Goal: Find specific page/section: Find specific page/section

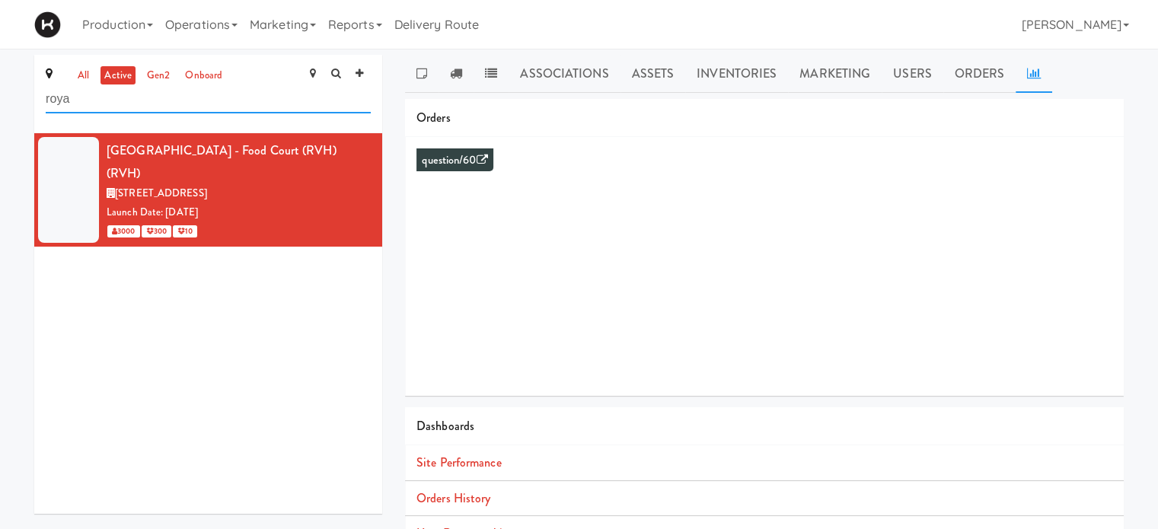
click at [152, 110] on input "roya" at bounding box center [208, 99] width 325 height 28
type input "r"
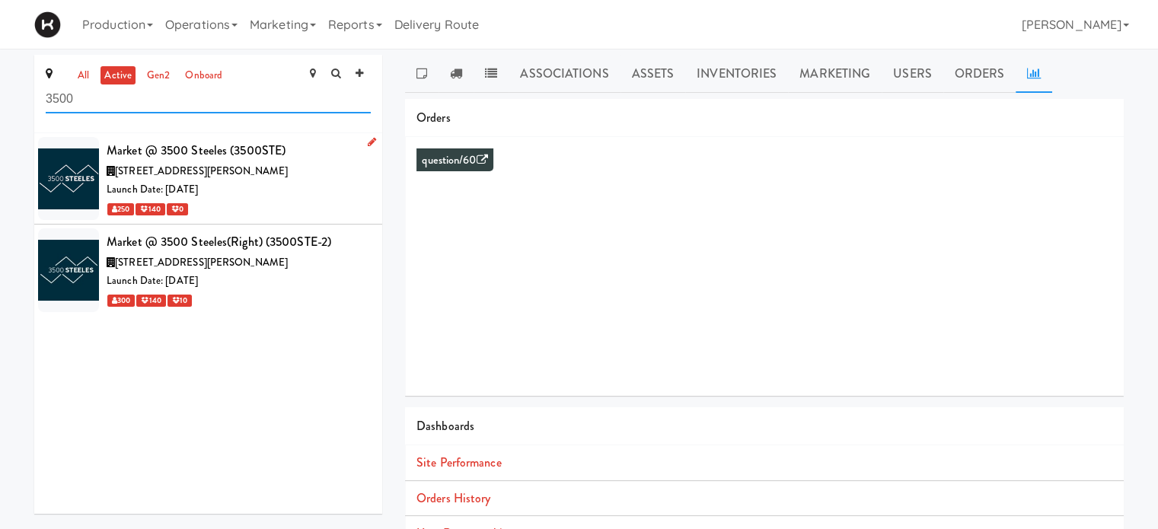
type input "3500"
click at [308, 173] on div "[STREET_ADDRESS][PERSON_NAME]" at bounding box center [239, 171] width 264 height 19
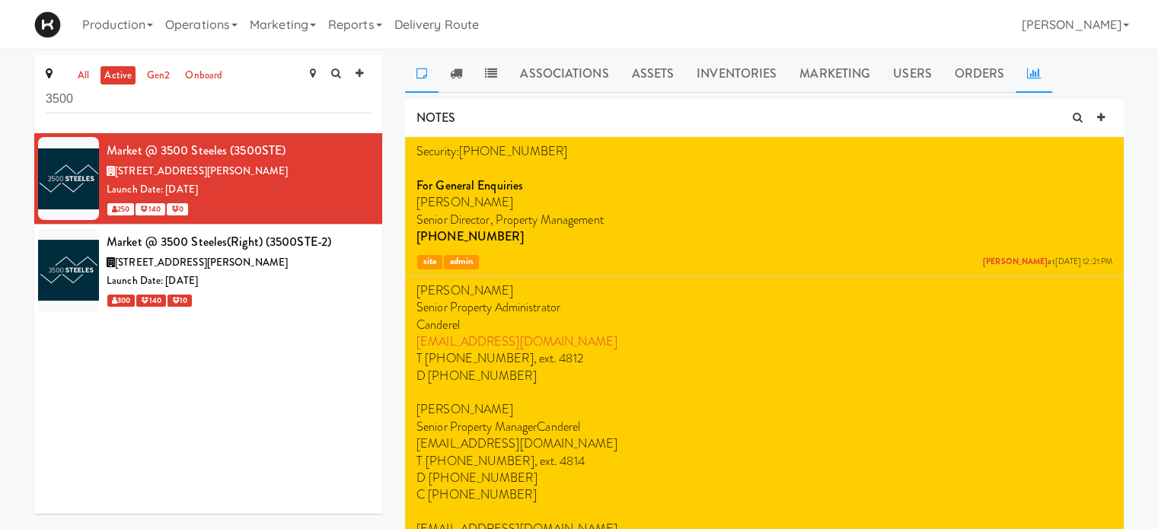
click at [1033, 71] on icon at bounding box center [1034, 73] width 14 height 12
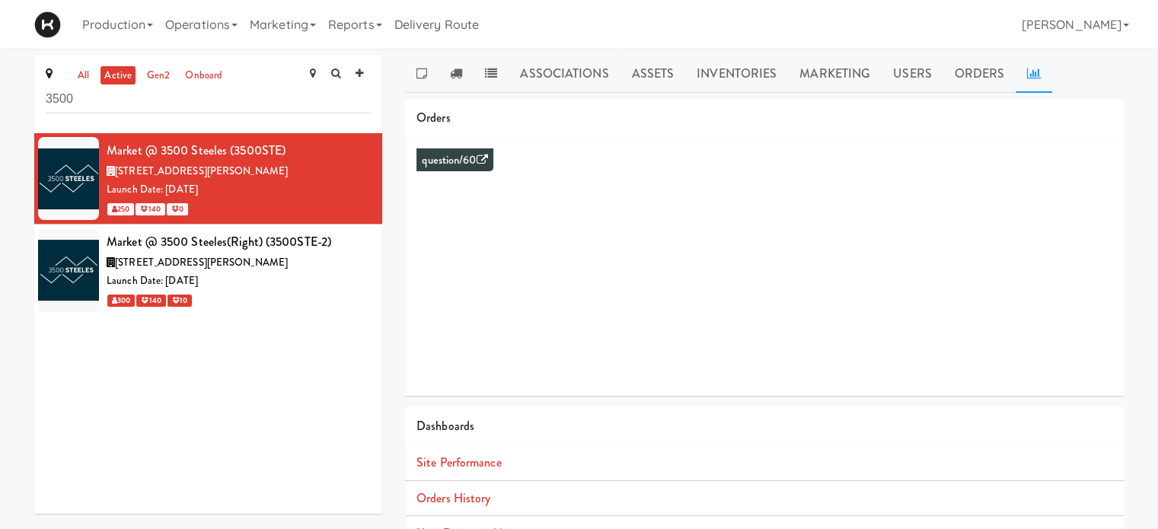
scroll to position [139, 0]
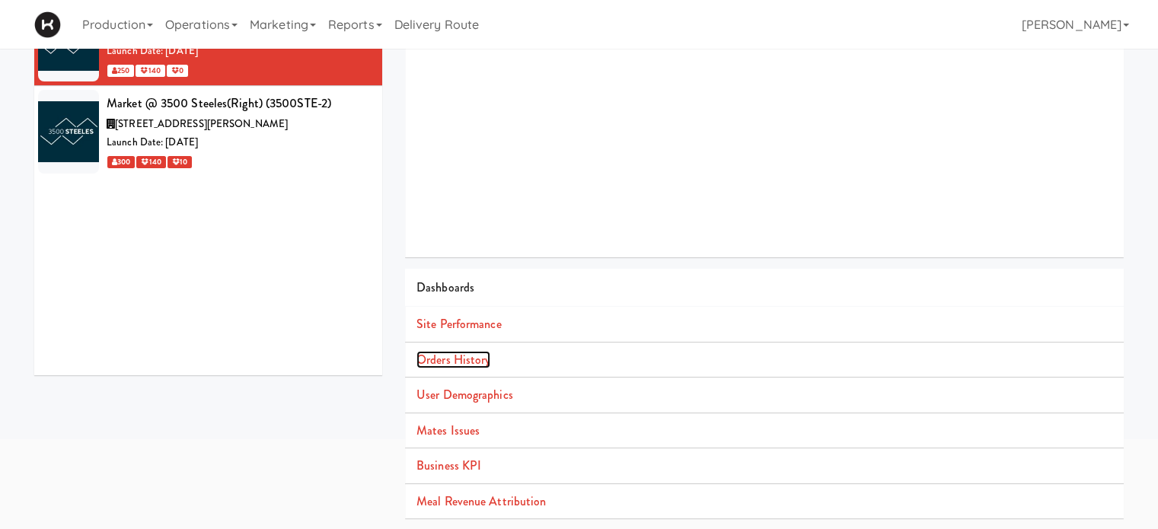
click at [475, 358] on link "Orders History" at bounding box center [453, 360] width 74 height 18
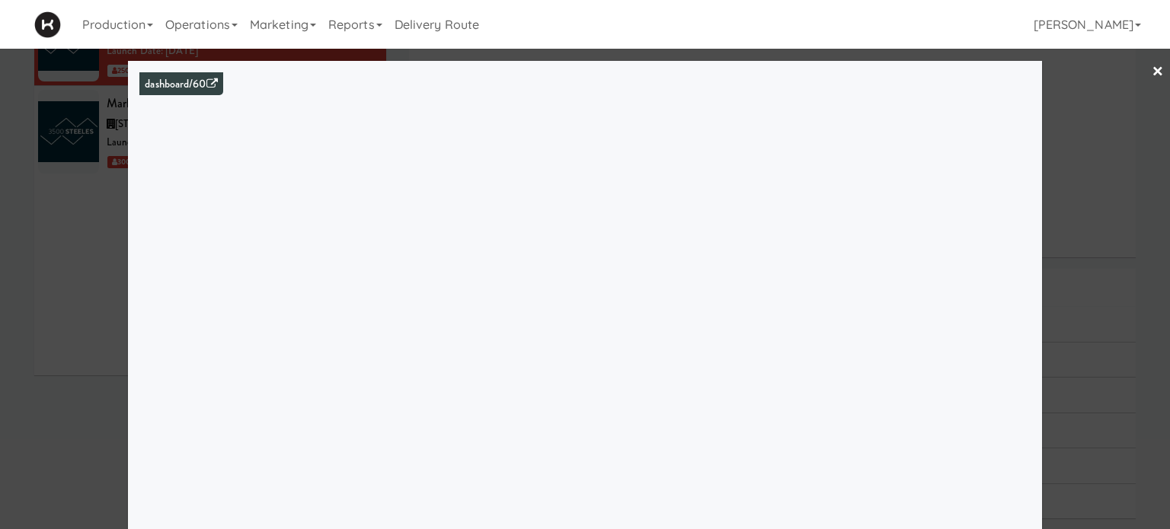
click at [1151, 74] on link "×" at bounding box center [1157, 72] width 12 height 47
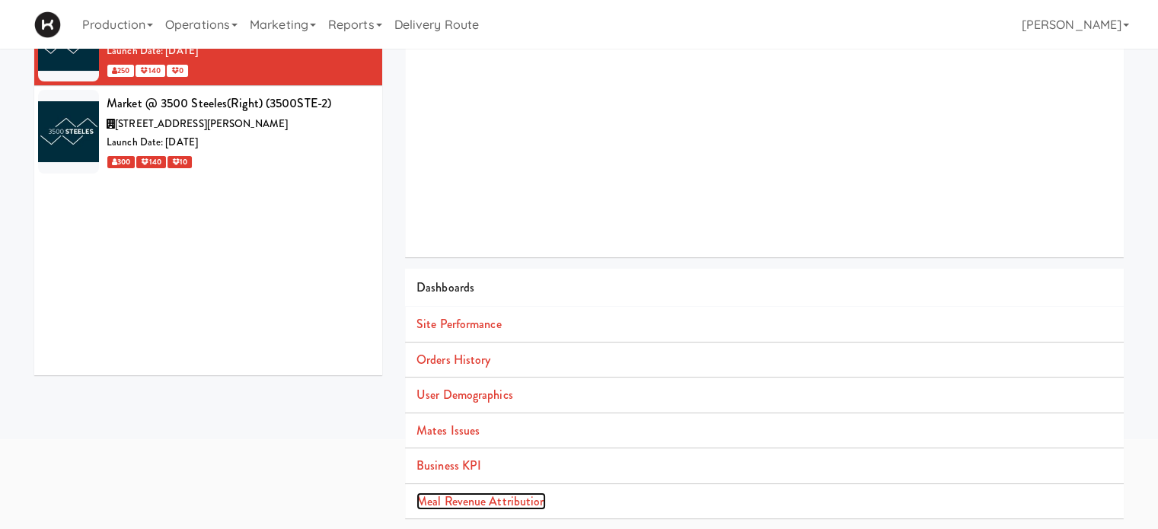
click at [503, 499] on link "Meal Revenue Attribution" at bounding box center [480, 502] width 129 height 18
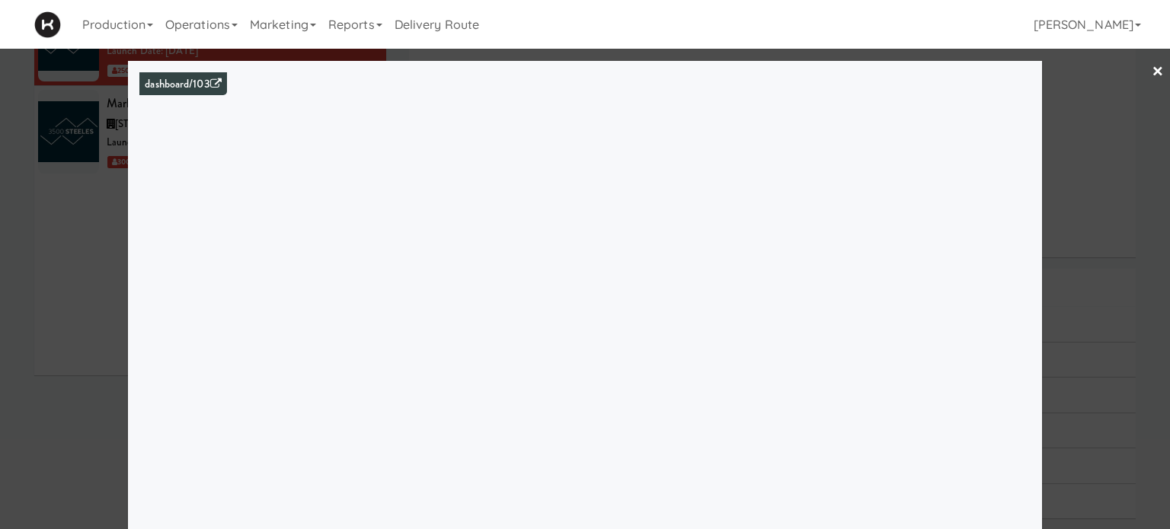
click at [1151, 69] on link "×" at bounding box center [1157, 72] width 12 height 47
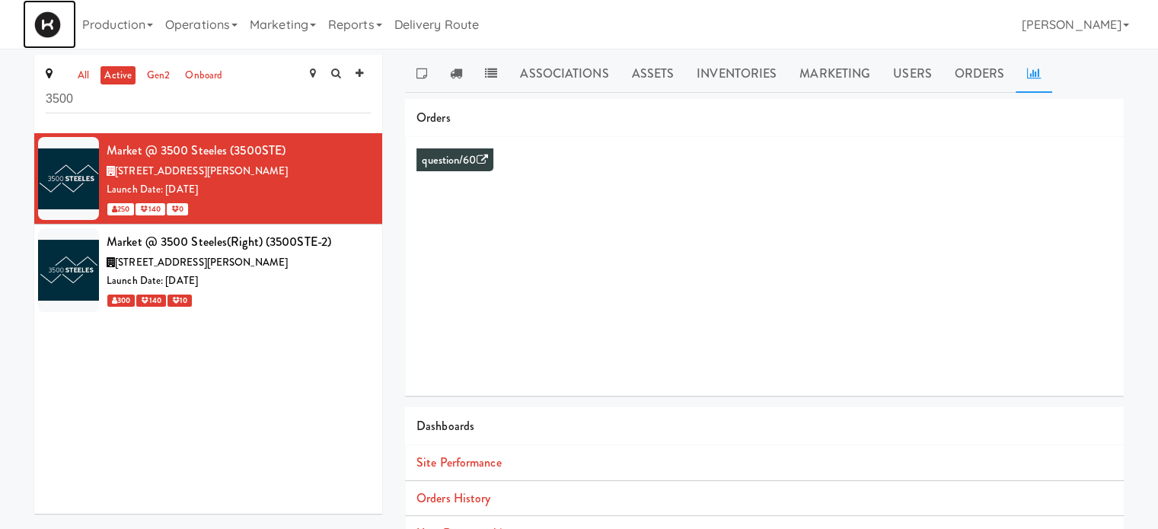
click at [44, 23] on img at bounding box center [47, 24] width 27 height 27
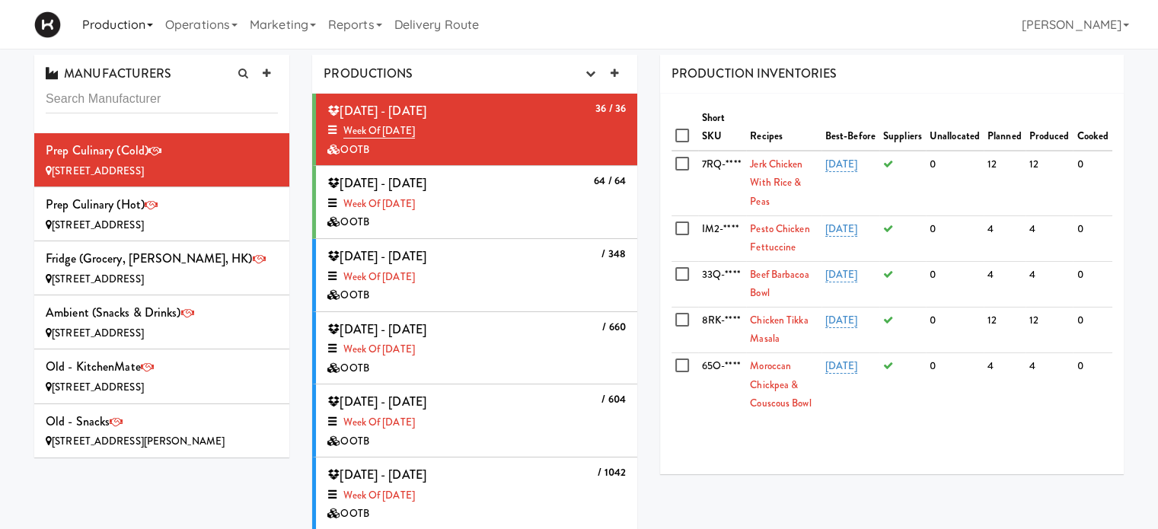
click at [159, 31] on link "Production" at bounding box center [117, 24] width 83 height 49
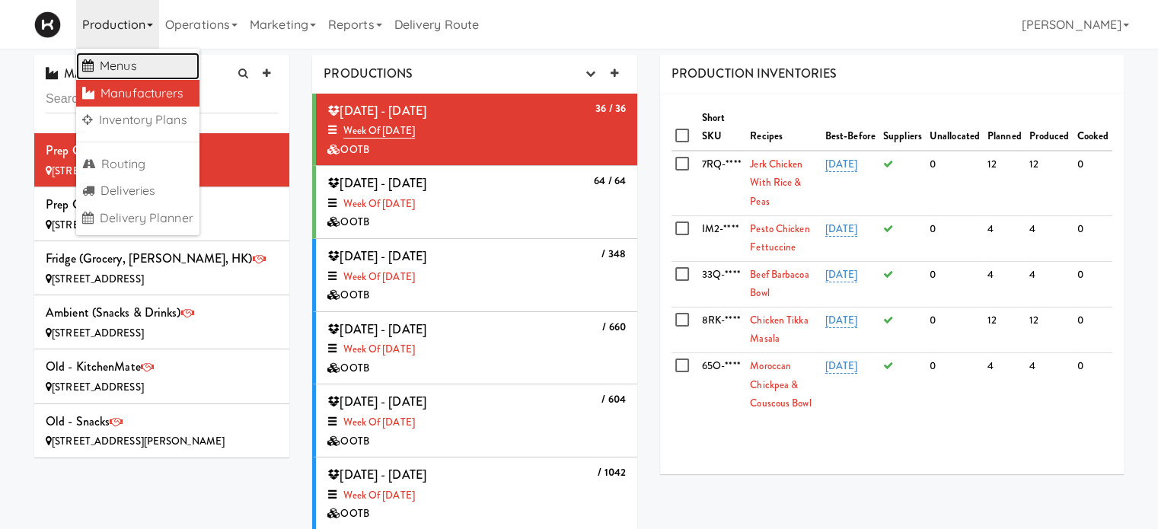
click at [146, 66] on link "Menus" at bounding box center [137, 66] width 123 height 27
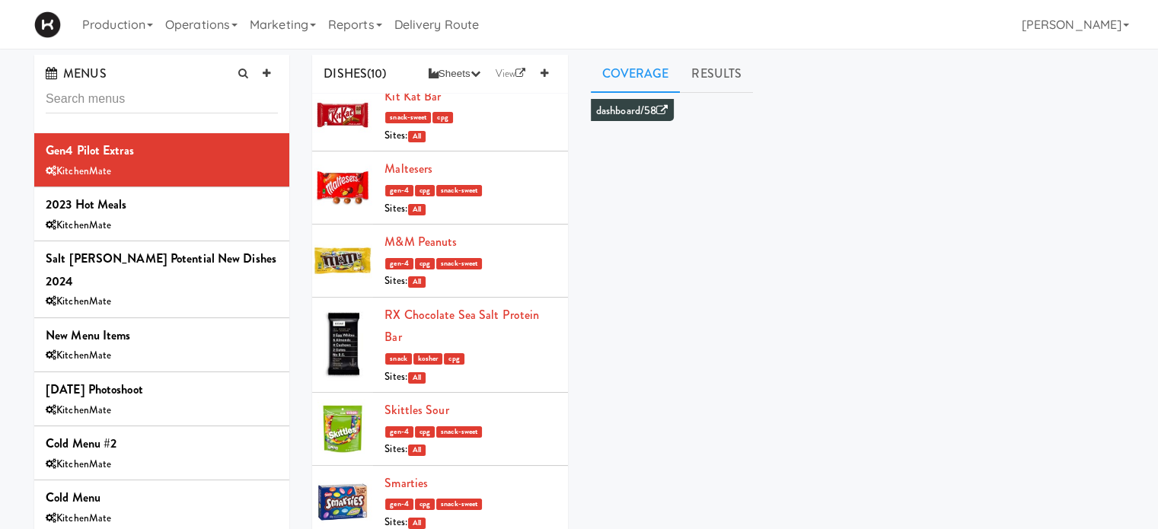
scroll to position [292, 0]
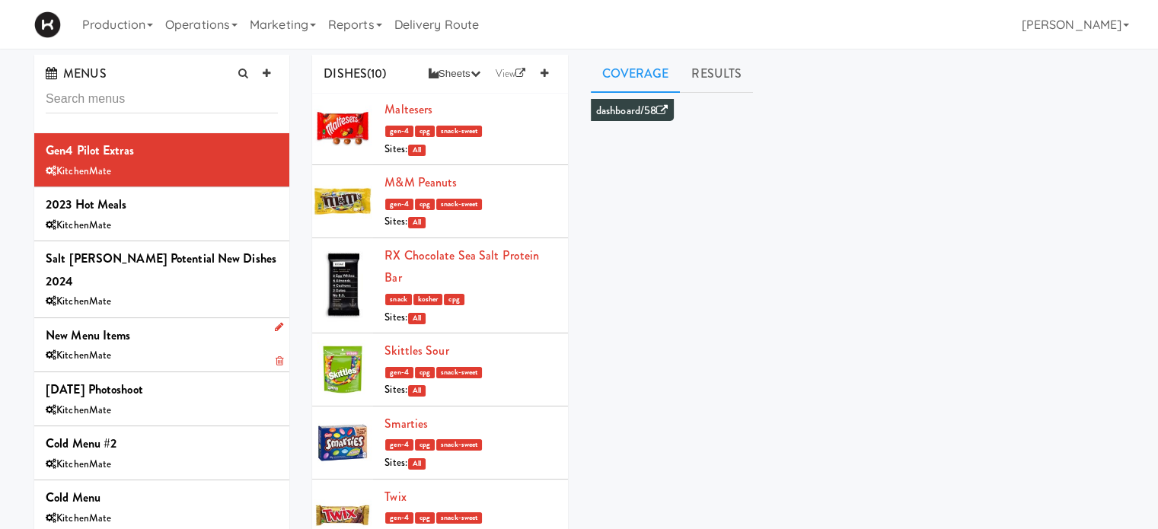
click at [222, 346] on div "KitchenMate" at bounding box center [162, 355] width 232 height 19
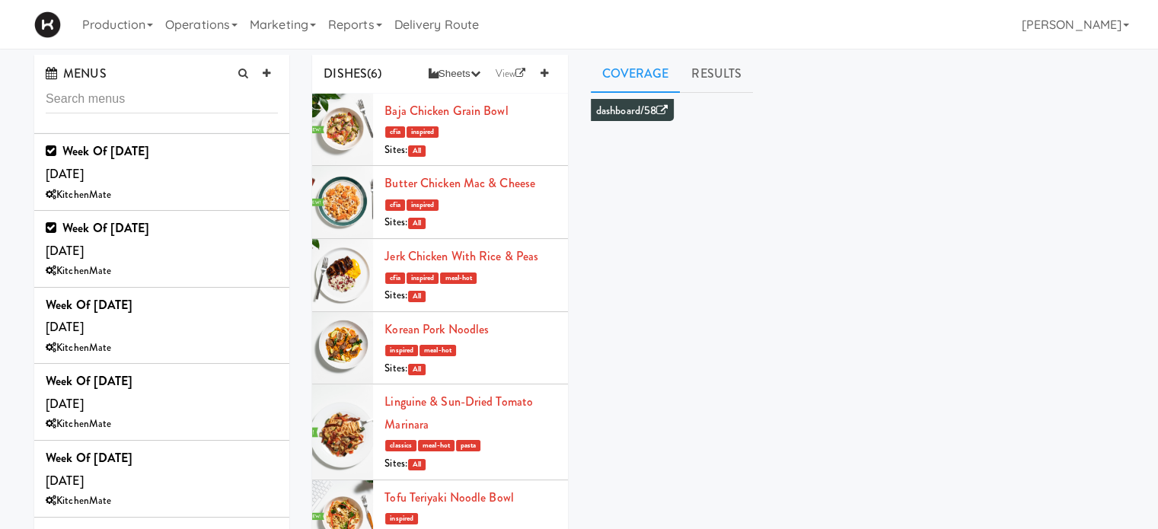
scroll to position [1291, 0]
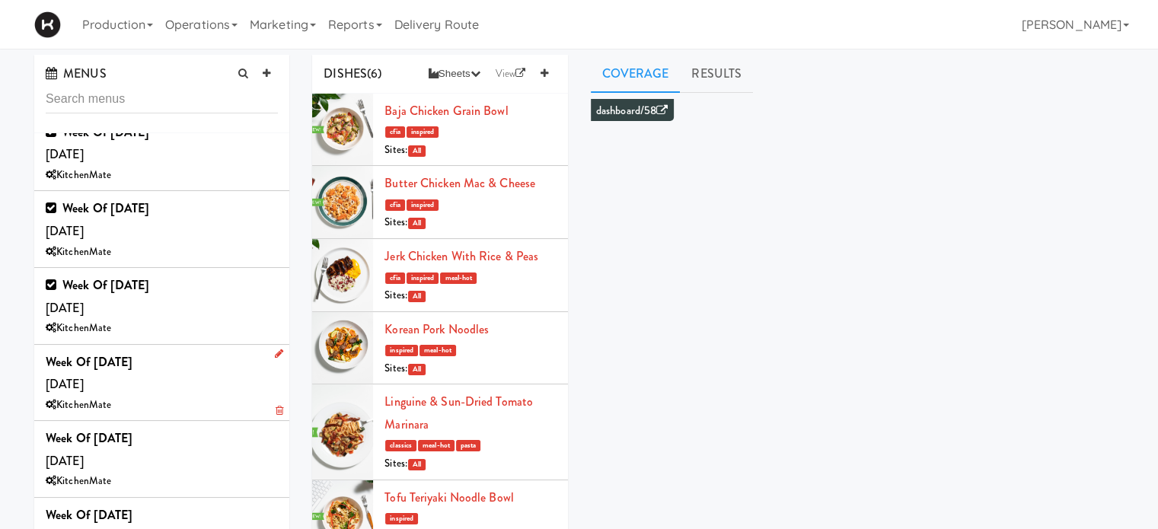
click at [210, 362] on div "Week of [DATE] [DATE] KitchenMate" at bounding box center [162, 383] width 232 height 64
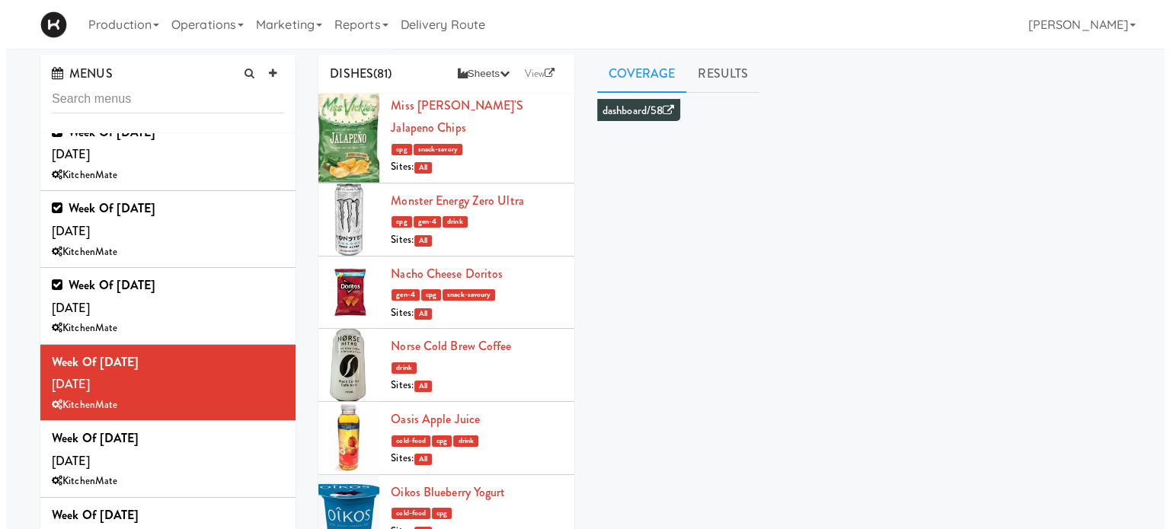
scroll to position [3943, 0]
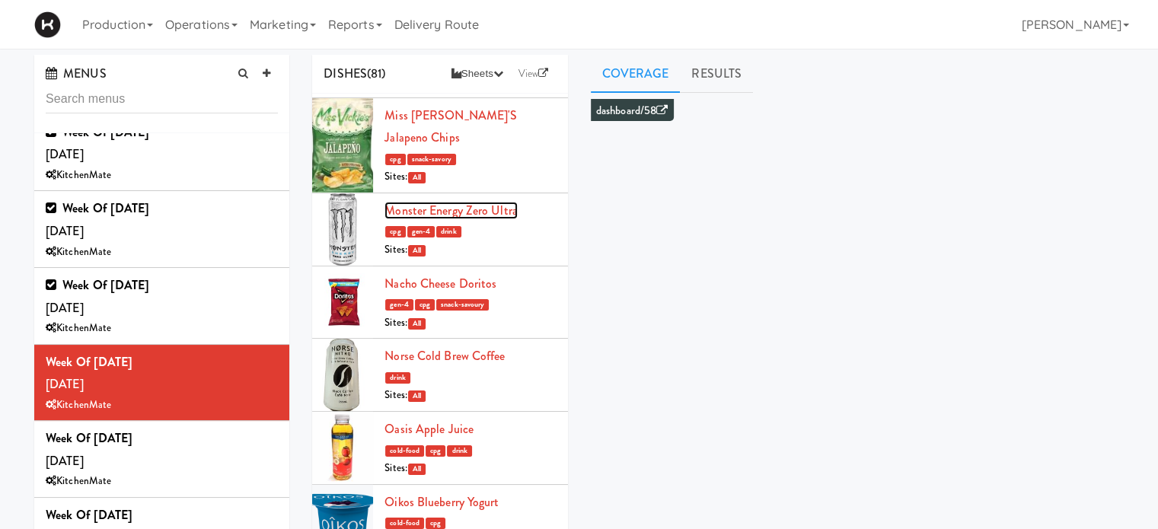
click at [481, 219] on link "Monster Energy Zero Ultra" at bounding box center [451, 211] width 133 height 18
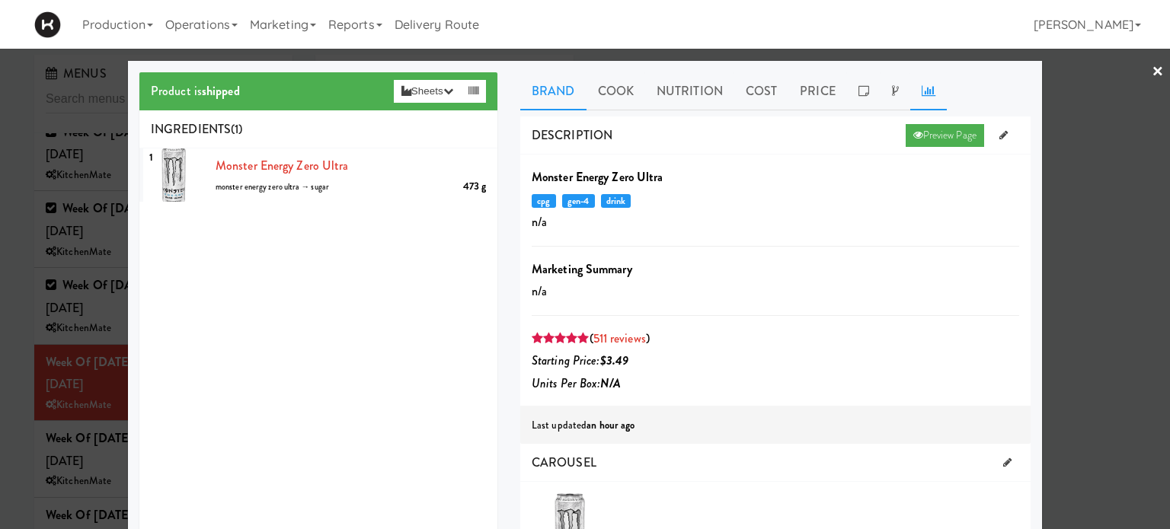
click at [921, 93] on icon at bounding box center [928, 91] width 14 height 12
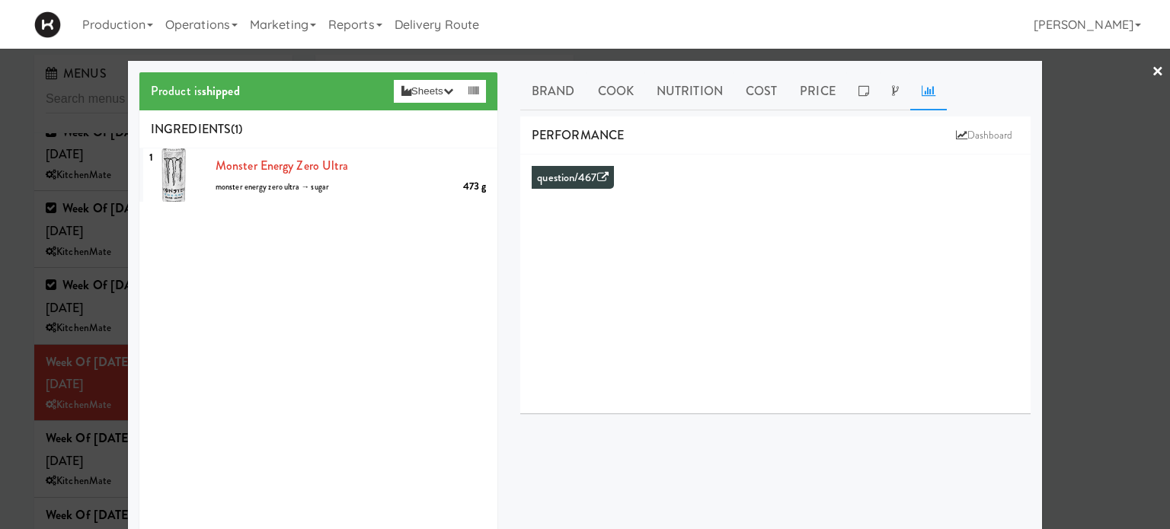
click at [1151, 67] on link "×" at bounding box center [1157, 72] width 12 height 47
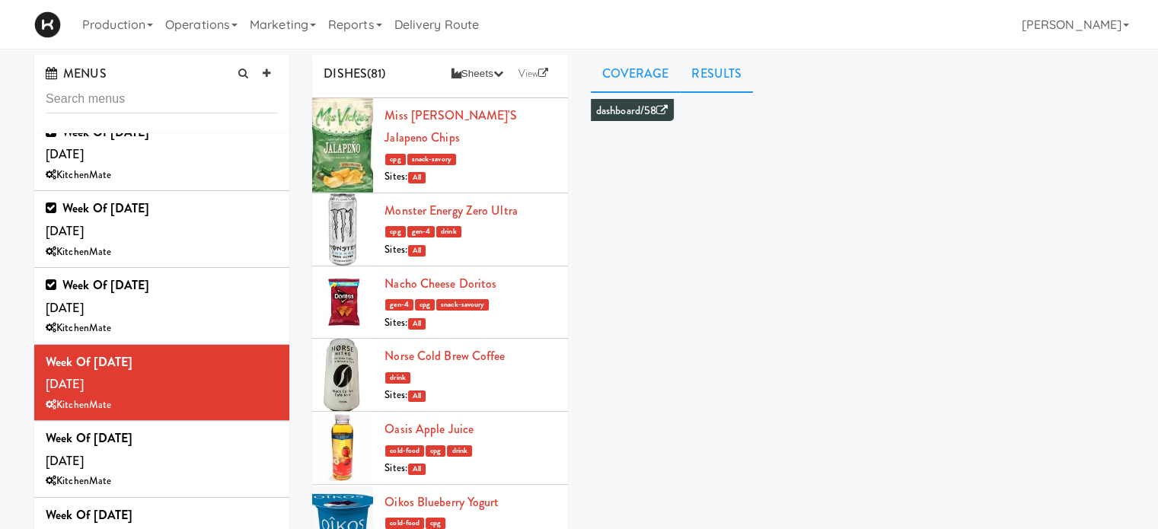
click at [720, 70] on link "Results" at bounding box center [716, 74] width 73 height 38
click at [231, 27] on link "Operations" at bounding box center [201, 24] width 85 height 49
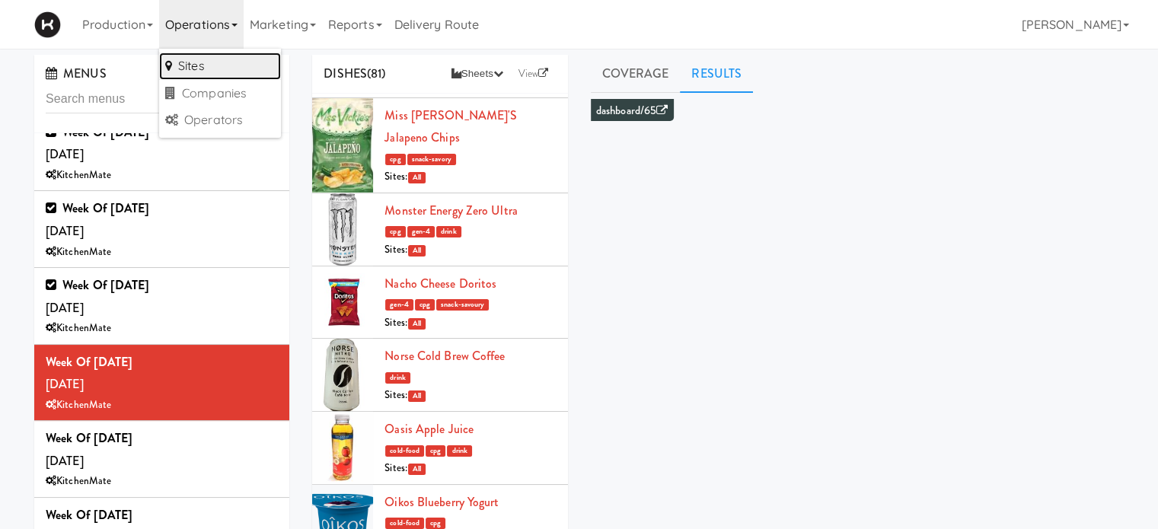
click at [222, 71] on link "Sites" at bounding box center [220, 66] width 122 height 27
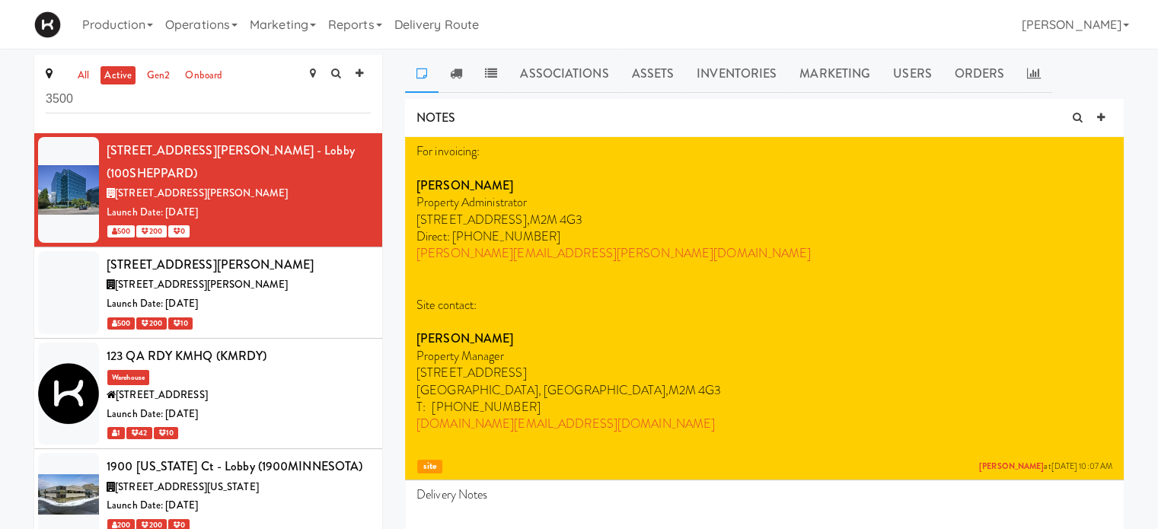
type input "3500"
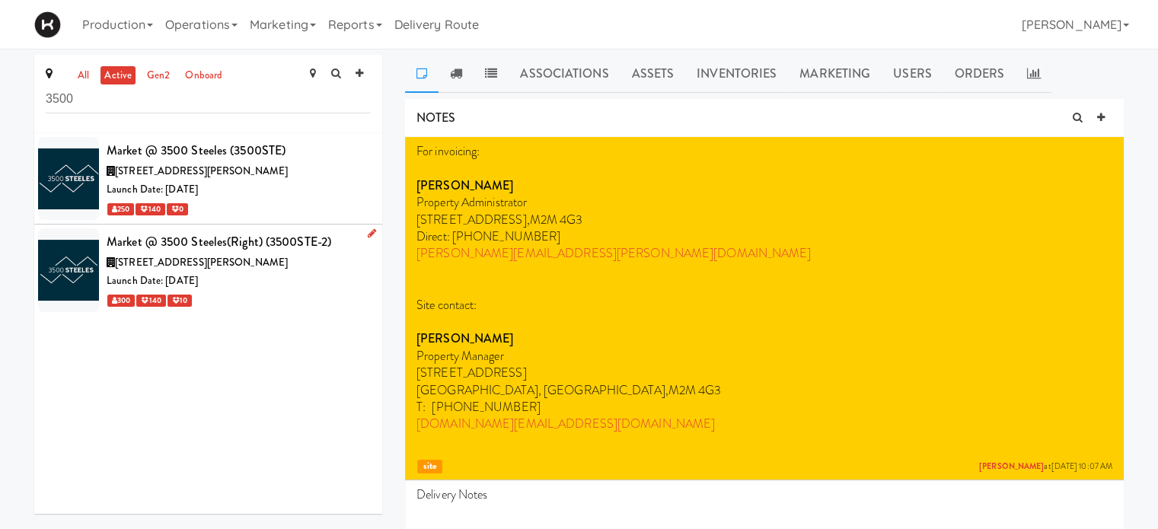
click at [286, 272] on div "Launch Date: [DATE]" at bounding box center [239, 281] width 264 height 19
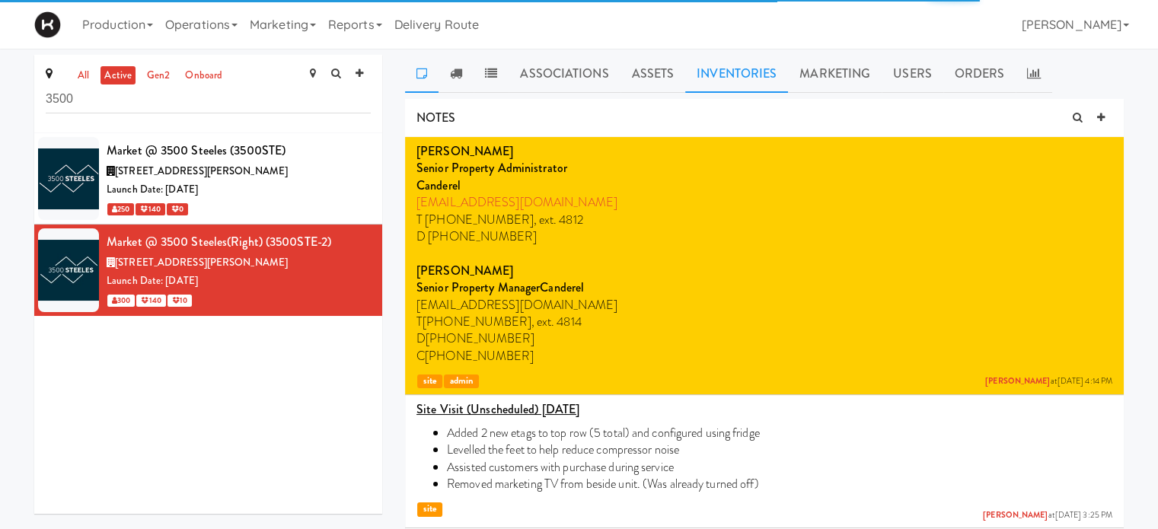
click at [750, 78] on link "Inventories" at bounding box center [736, 74] width 103 height 38
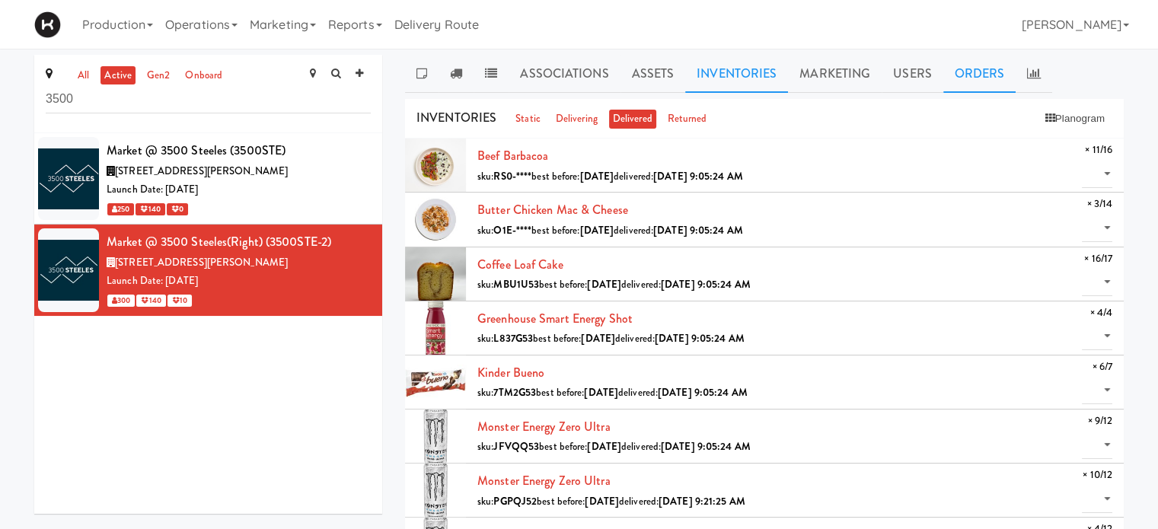
click at [984, 78] on link "Orders" at bounding box center [979, 74] width 73 height 38
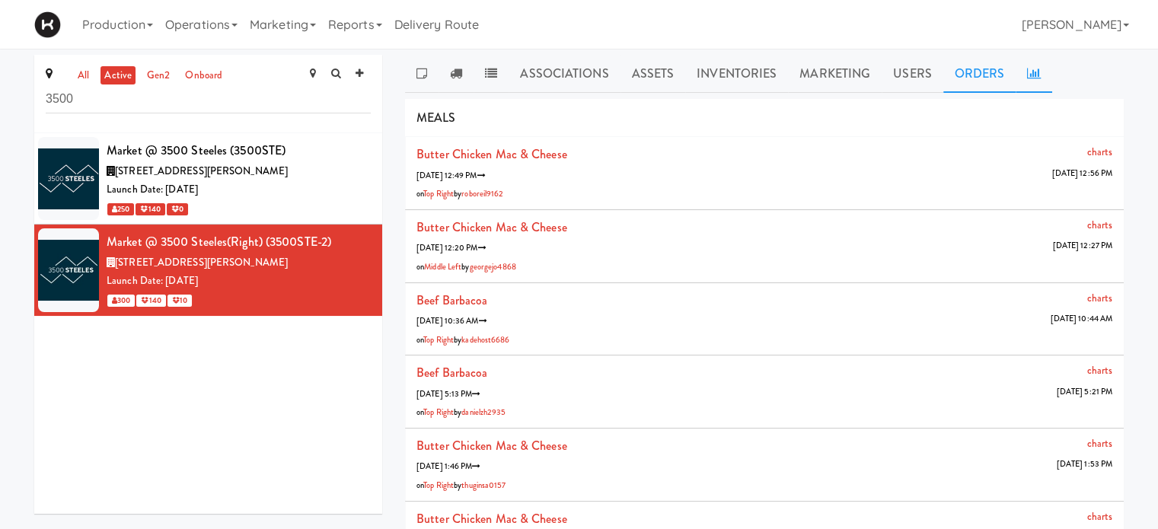
click at [1034, 78] on link at bounding box center [1034, 74] width 37 height 38
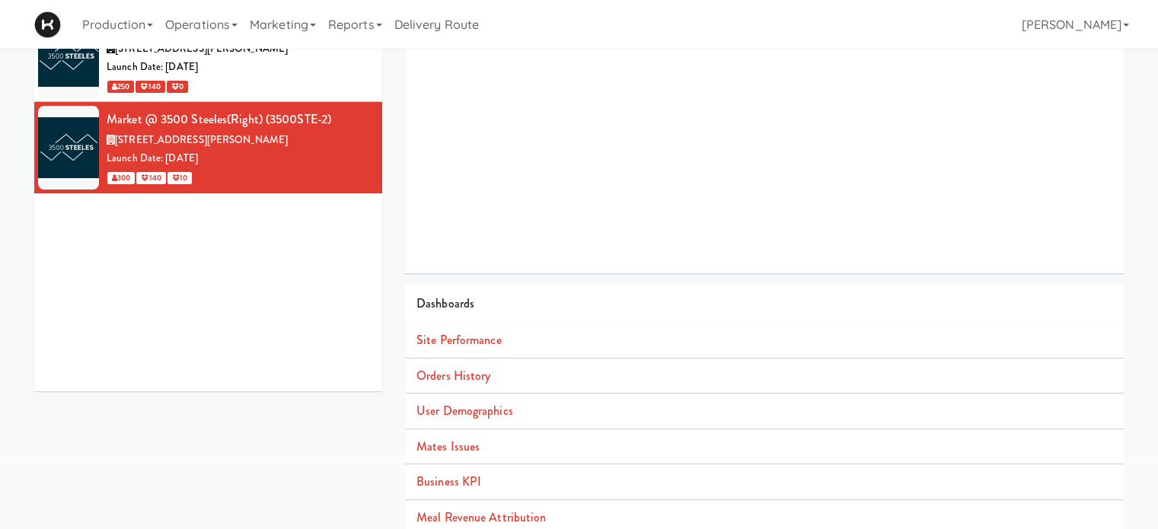
scroll to position [139, 0]
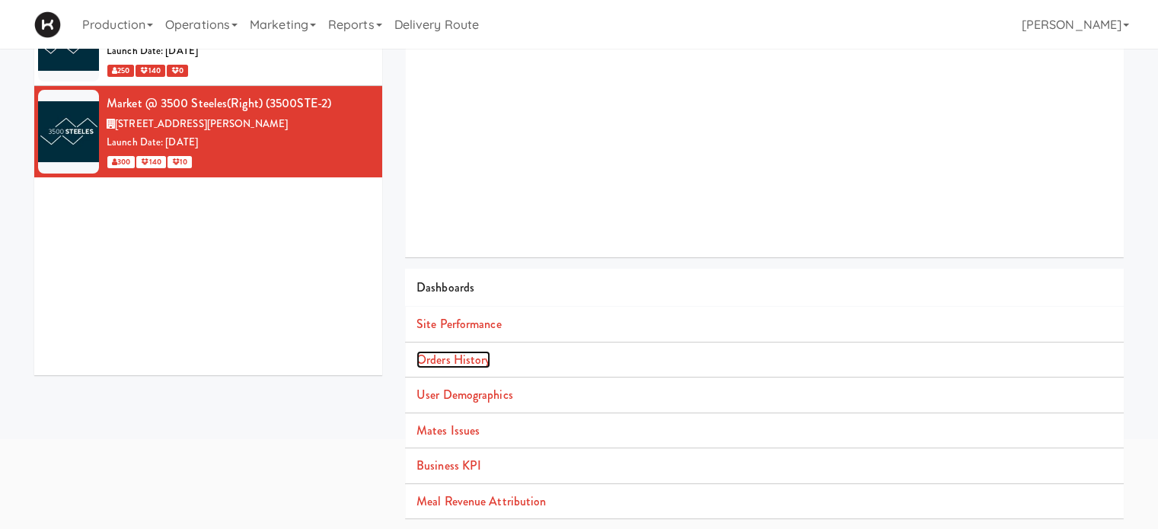
click at [456, 356] on link "Orders History" at bounding box center [453, 360] width 74 height 18
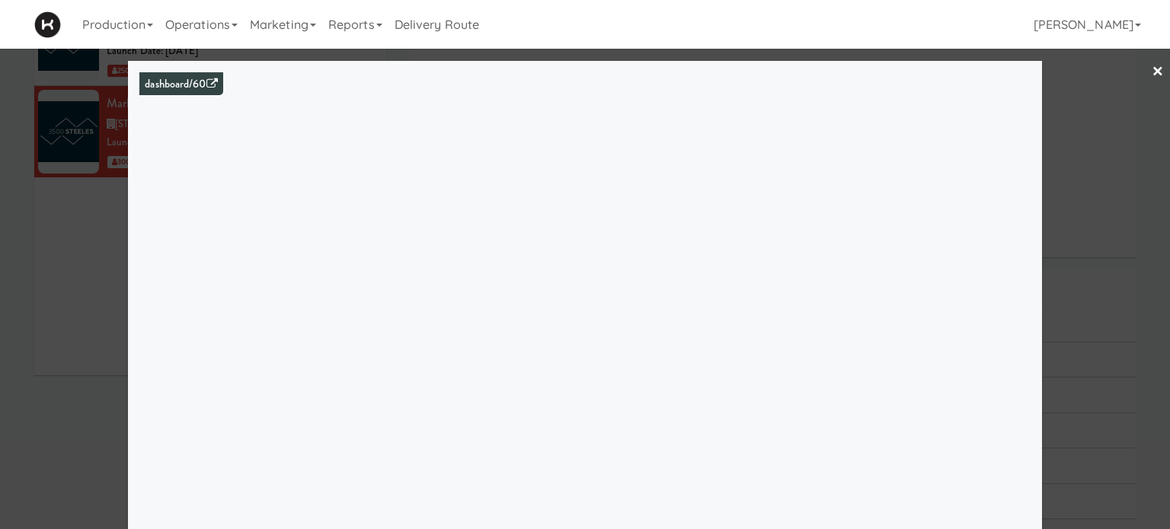
click at [1151, 73] on link "×" at bounding box center [1157, 72] width 12 height 47
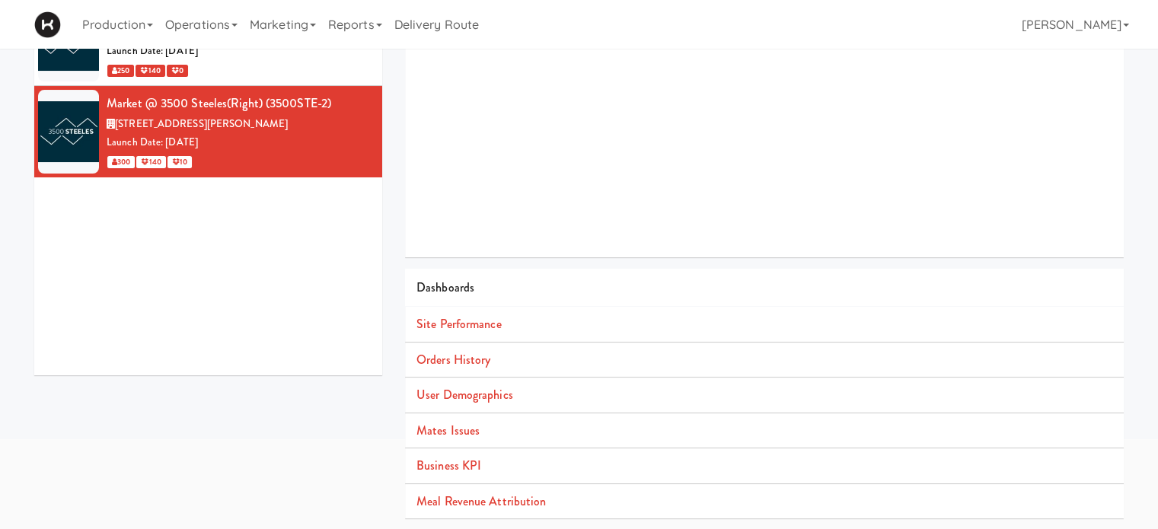
click at [271, 62] on div "250 140 0" at bounding box center [239, 70] width 264 height 19
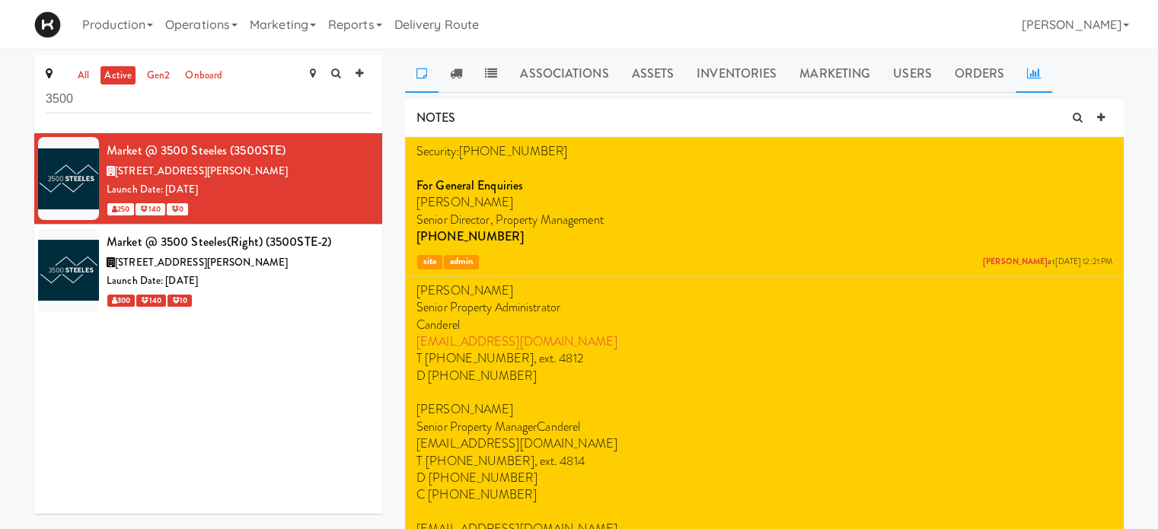
click at [1039, 73] on link at bounding box center [1034, 74] width 37 height 38
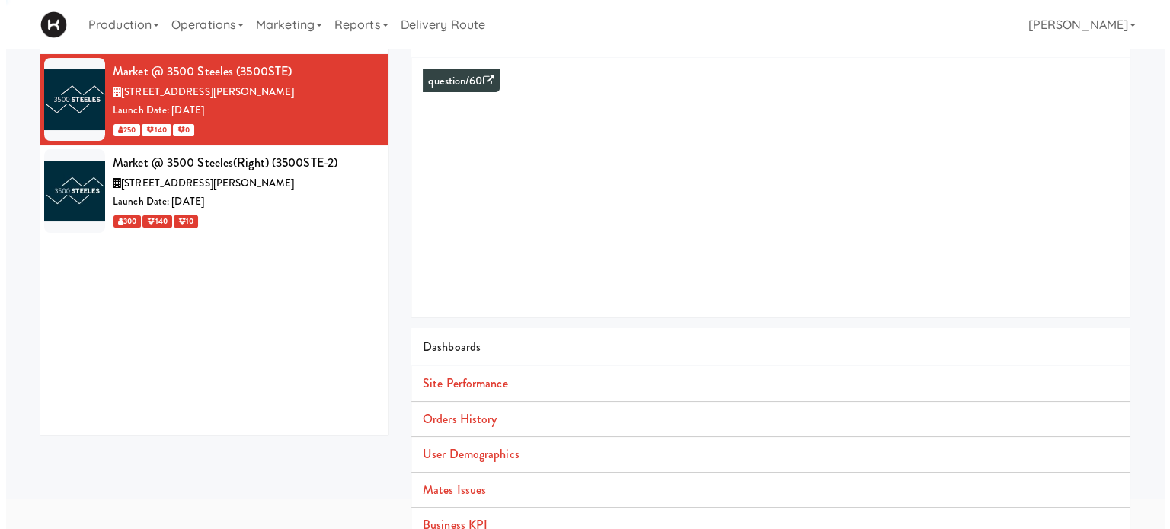
scroll to position [139, 0]
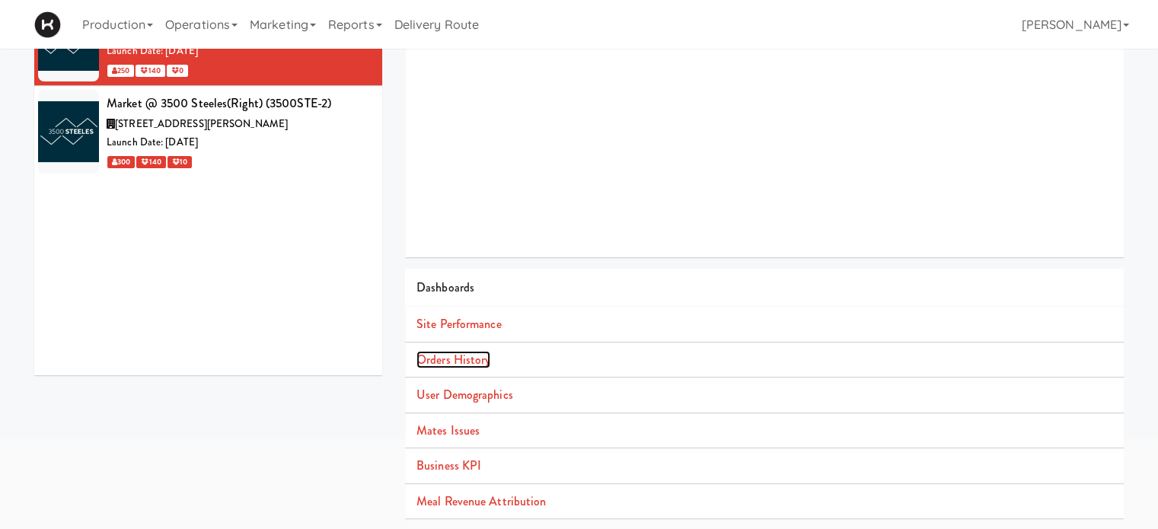
click at [417, 360] on link "Orders History" at bounding box center [453, 360] width 74 height 18
